Goal: Find specific page/section: Find specific page/section

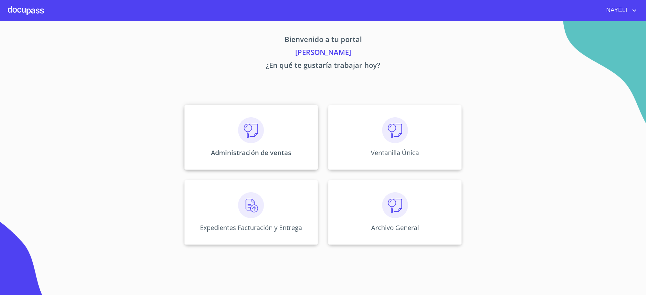
click at [208, 139] on div "Administración de ventas" at bounding box center [251, 137] width 133 height 65
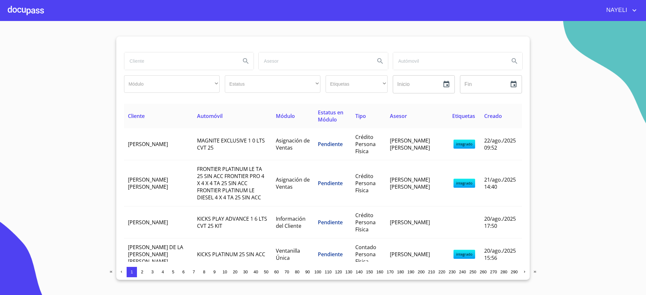
click at [196, 55] on input "search" at bounding box center [179, 60] width 111 height 17
type input "bachoco"
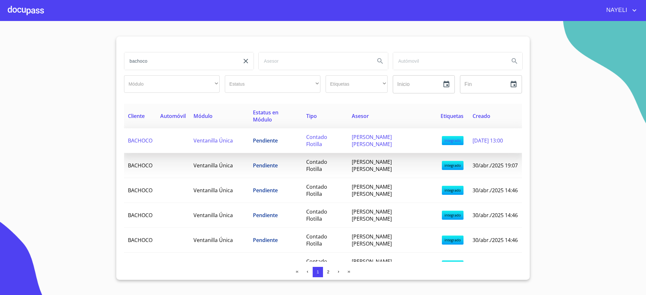
click at [190, 139] on td at bounding box center [172, 140] width 33 height 25
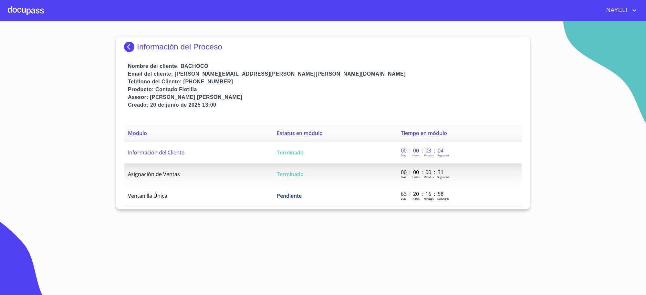
click at [202, 146] on td "Información del Cliente" at bounding box center [198, 153] width 149 height 22
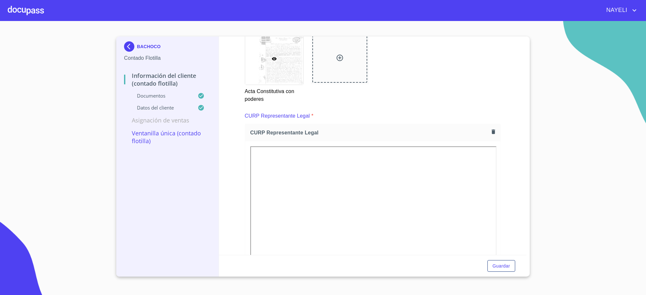
scroll to position [1292, 0]
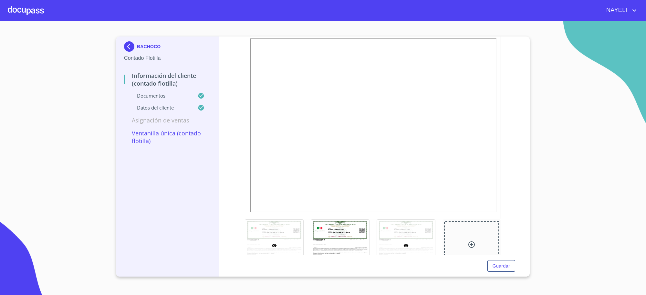
click at [407, 231] on div at bounding box center [406, 246] width 58 height 52
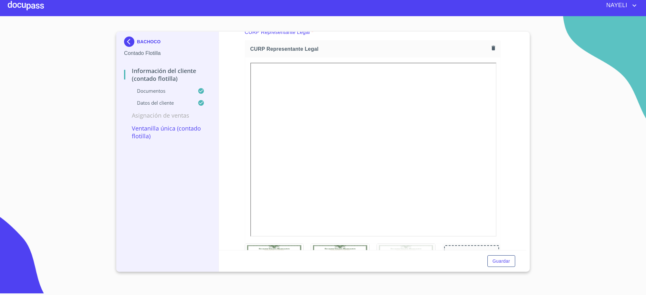
scroll to position [1371, 0]
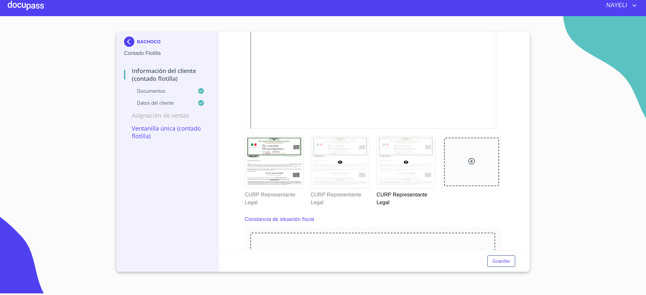
click at [343, 185] on div at bounding box center [340, 162] width 58 height 52
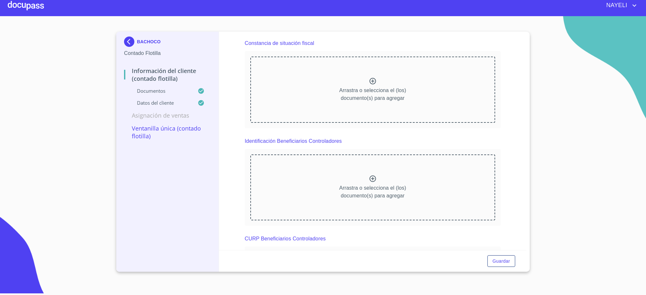
scroll to position [1418, 0]
